Goal: Task Accomplishment & Management: Use online tool/utility

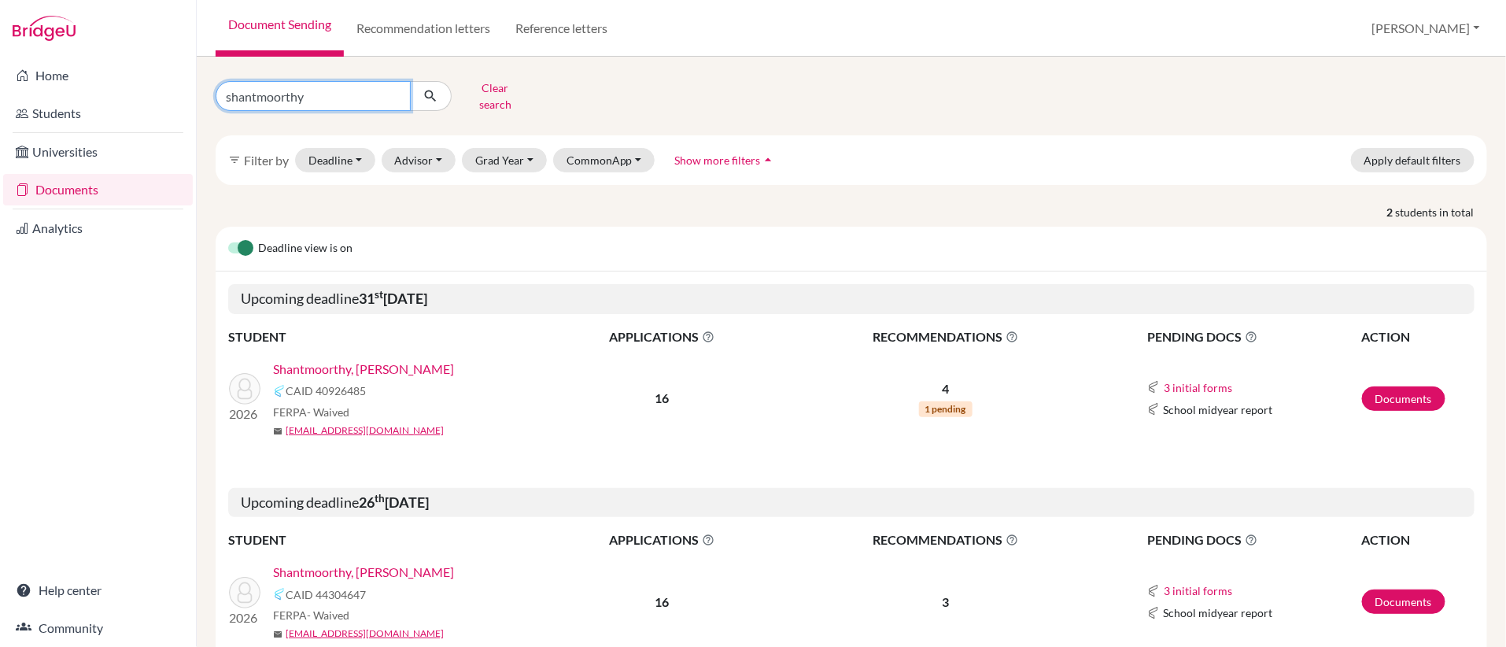
click at [393, 96] on input "shantmoorthy" at bounding box center [313, 96] width 195 height 30
type input "[PERSON_NAME]"
click button "submit" at bounding box center [431, 96] width 42 height 30
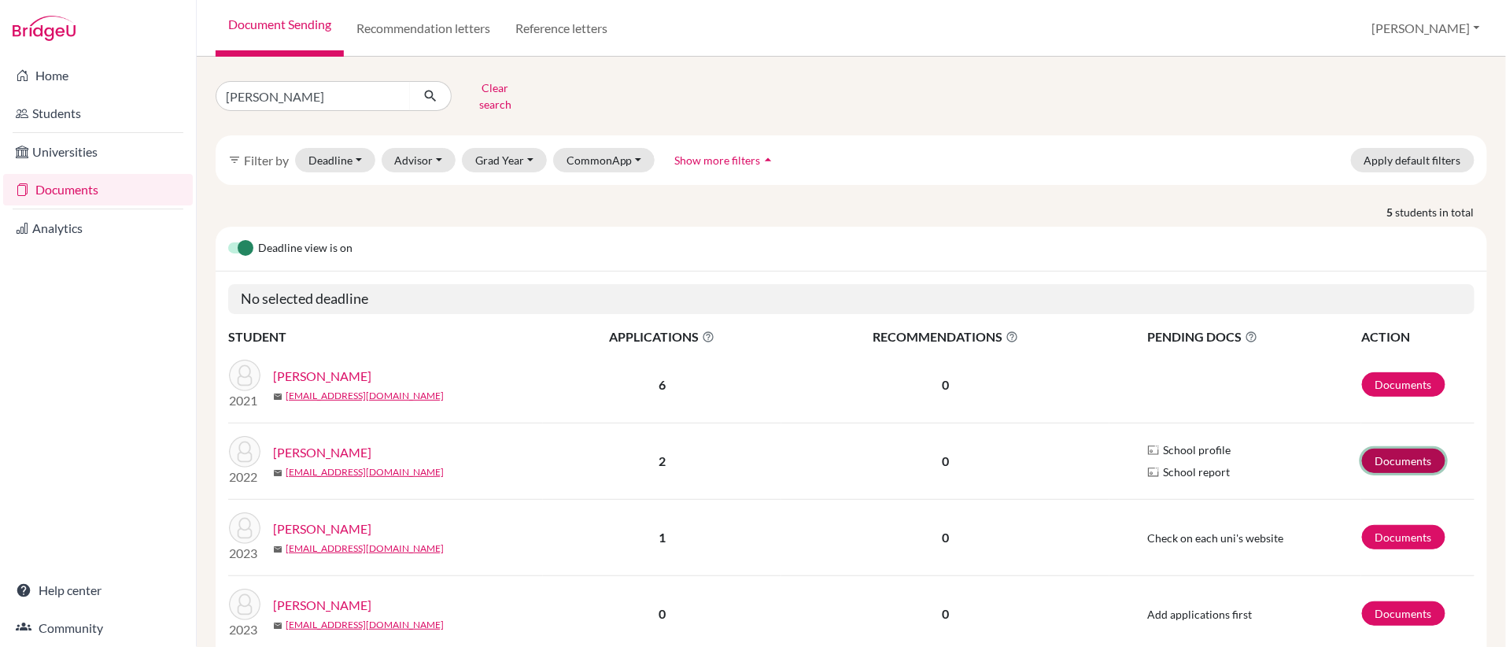
click at [1406, 461] on link "Documents" at bounding box center [1403, 460] width 83 height 24
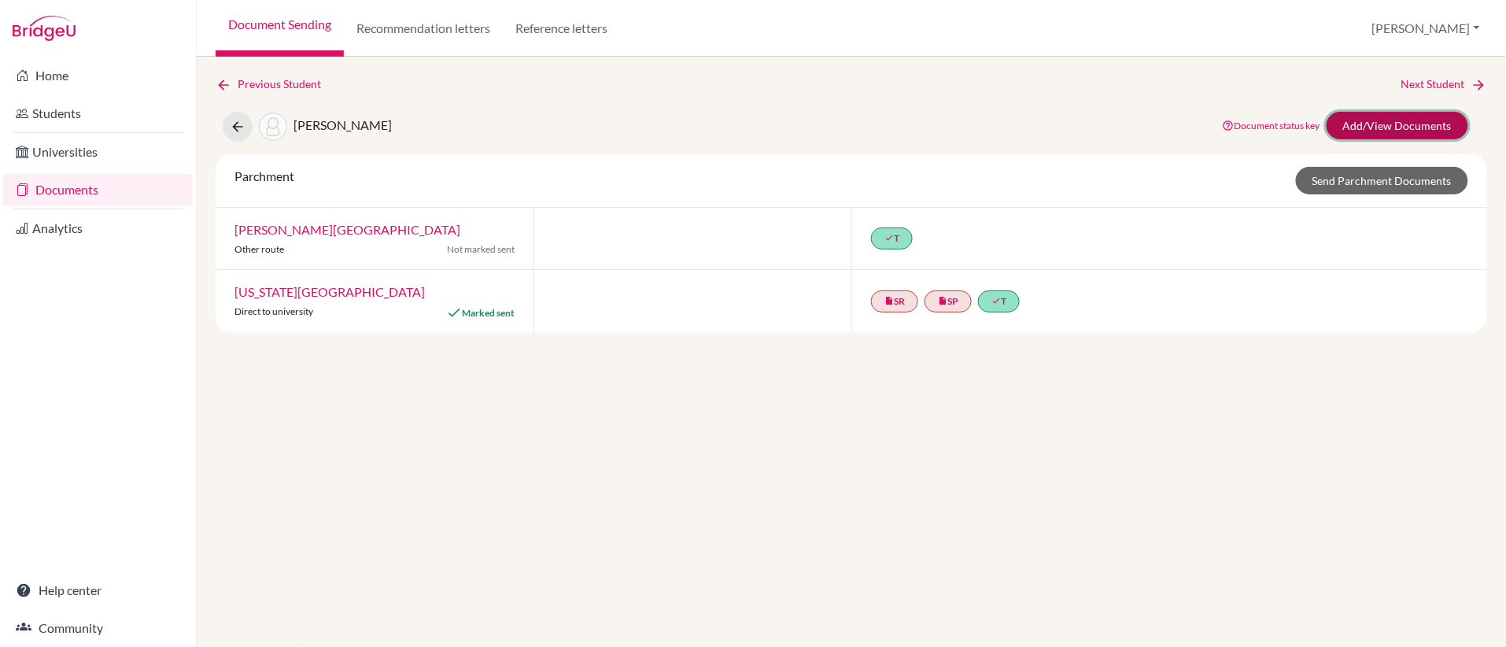
click at [1405, 123] on link "Add/View Documents" at bounding box center [1397, 126] width 142 height 28
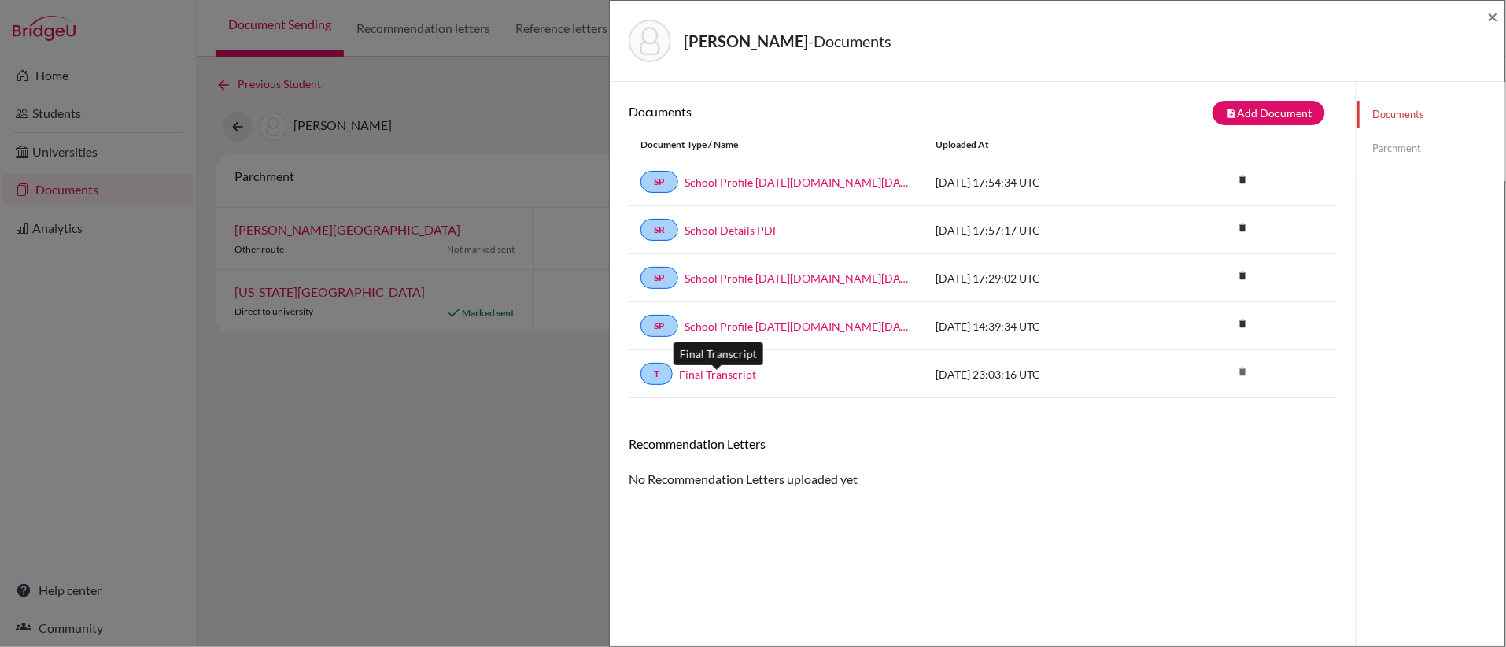
click at [712, 376] on link "Final Transcript" at bounding box center [717, 374] width 77 height 17
click at [1491, 24] on span "×" at bounding box center [1493, 16] width 11 height 23
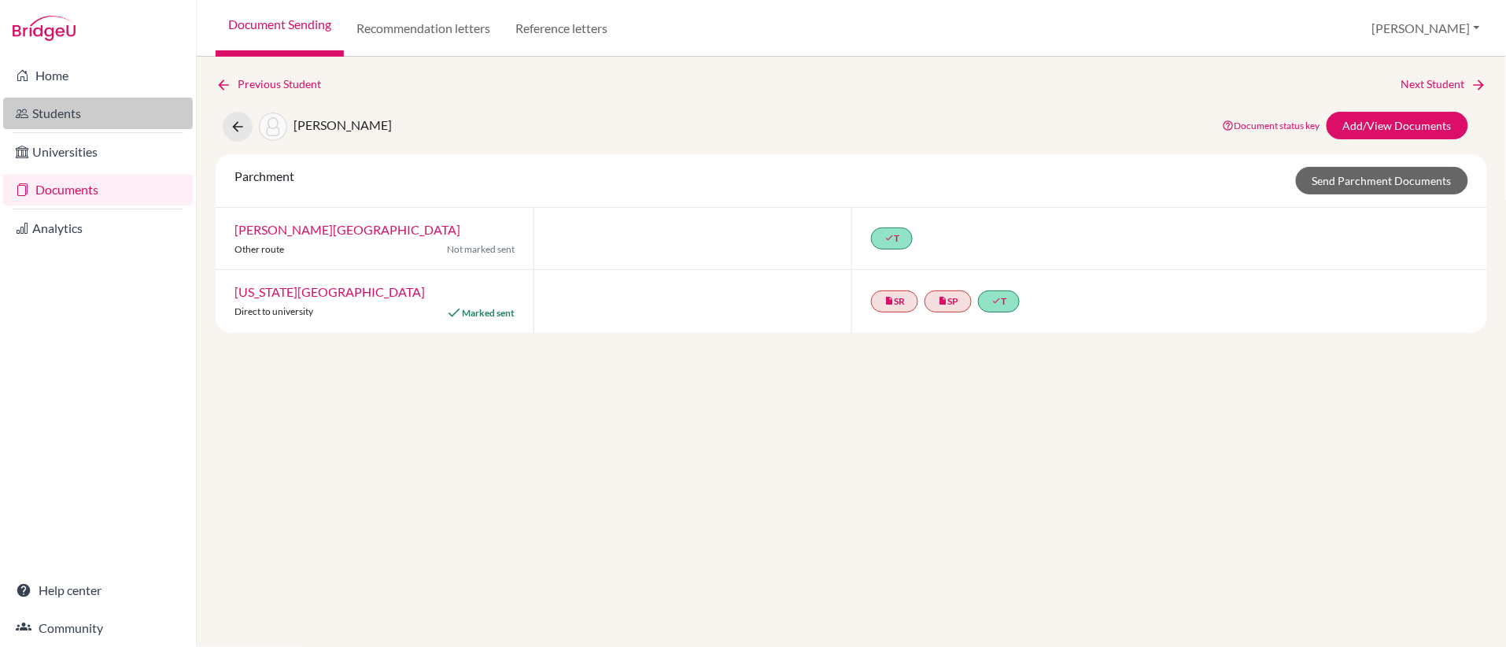
click at [78, 109] on link "Students" at bounding box center [98, 113] width 190 height 31
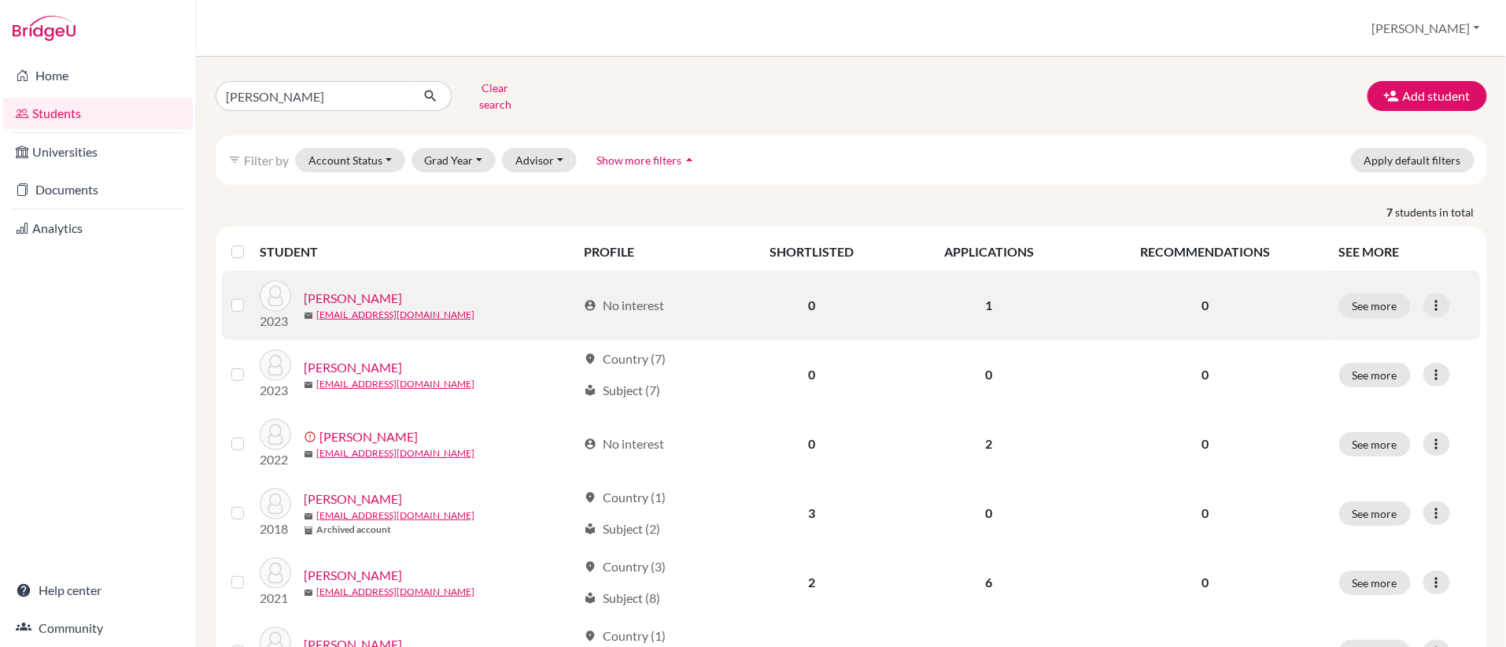
click at [402, 300] on link "[PERSON_NAME]" at bounding box center [353, 298] width 98 height 19
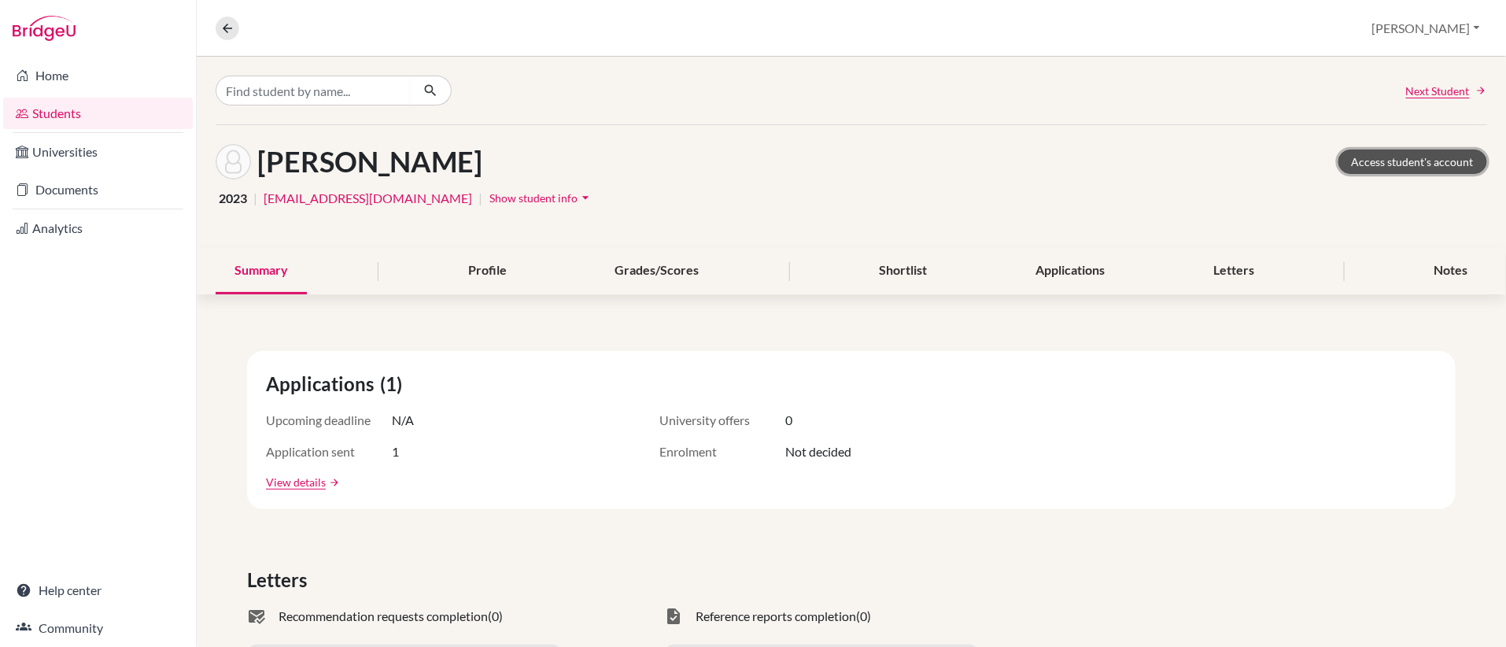
click at [1406, 166] on link "Access student's account" at bounding box center [1412, 161] width 149 height 24
